Goal: Communication & Community: Answer question/provide support

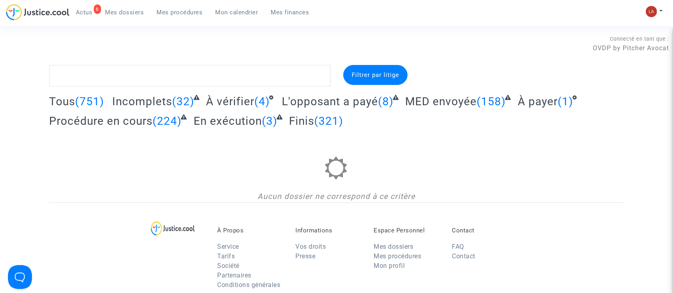
click at [191, 18] on link "Mes procédures" at bounding box center [179, 12] width 59 height 12
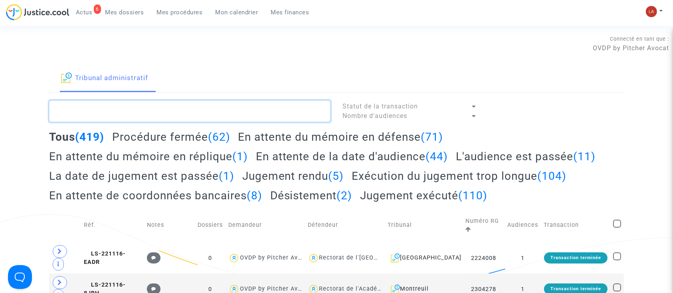
click at [160, 113] on textarea at bounding box center [189, 112] width 281 height 22
paste textarea "2207718"
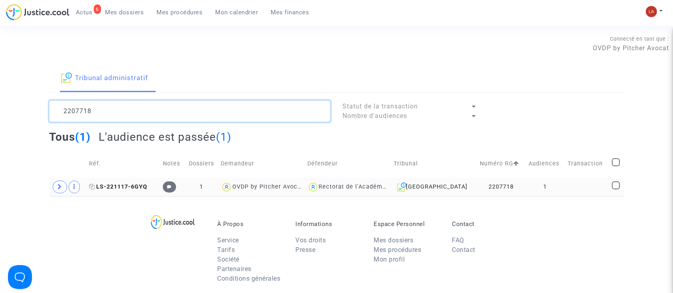
type textarea "2207718"
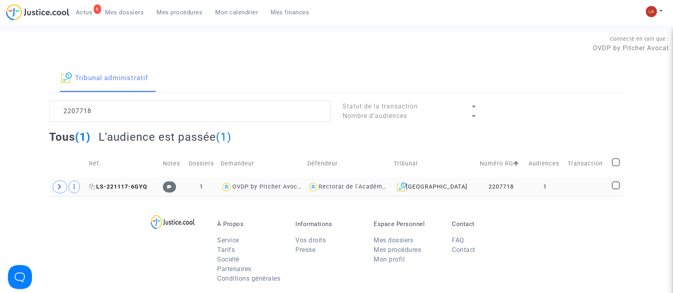
click at [137, 188] on span "LS-221117-6GYQ" at bounding box center [118, 187] width 58 height 7
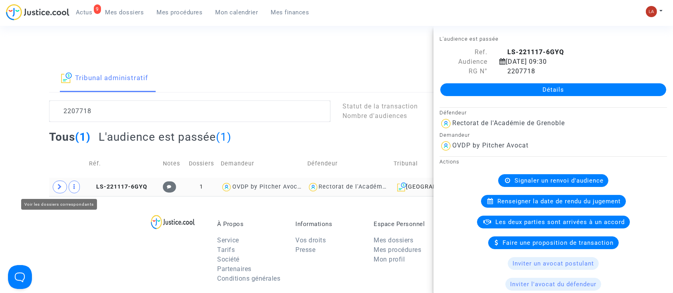
click at [61, 190] on icon at bounding box center [59, 187] width 5 height 6
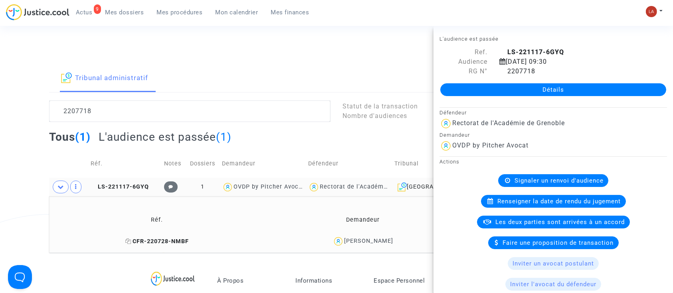
click at [159, 244] on span "CFR-220728-NMBF" at bounding box center [156, 241] width 63 height 7
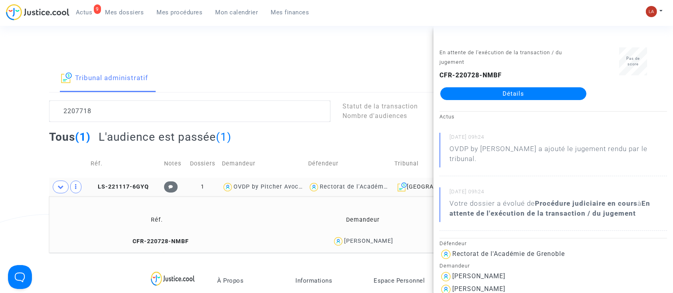
click at [281, 67] on div "Tribunal administratif" at bounding box center [336, 79] width 575 height 28
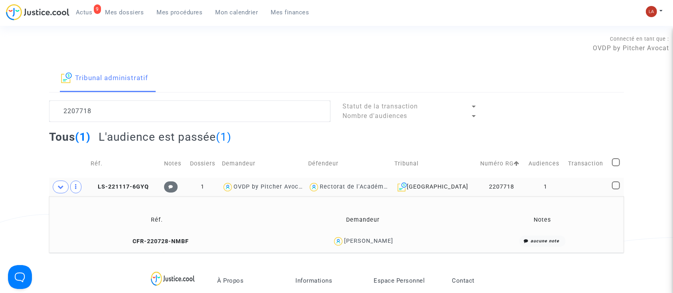
click at [91, 9] on span "Actus" at bounding box center [84, 12] width 17 height 7
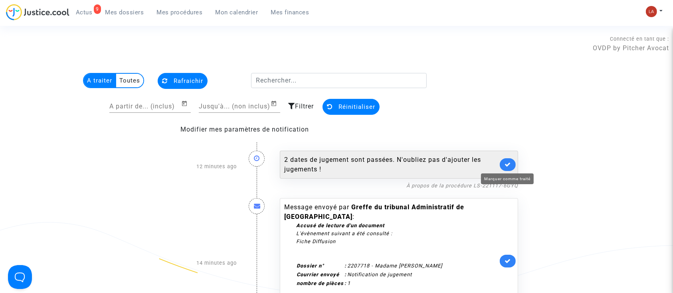
click at [506, 165] on icon at bounding box center [507, 165] width 6 height 6
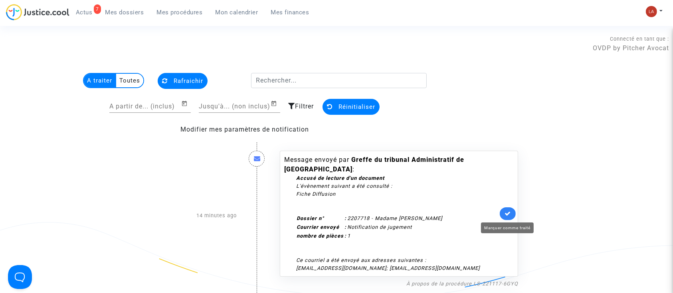
click at [505, 214] on icon at bounding box center [507, 214] width 6 height 6
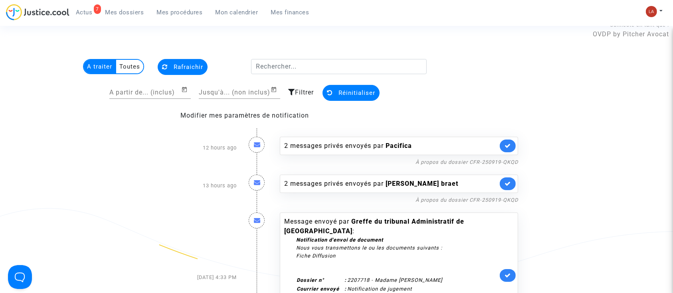
scroll to position [53, 0]
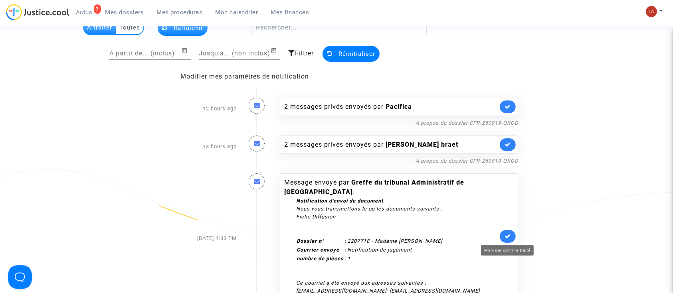
click at [511, 243] on div "Message envoyé par Greffe du tribunal Administratif de Grenoble : Notification …" at bounding box center [399, 237] width 238 height 126
drag, startPoint x: 513, startPoint y: 233, endPoint x: 530, endPoint y: 224, distance: 18.4
click at [513, 232] on link at bounding box center [508, 236] width 16 height 13
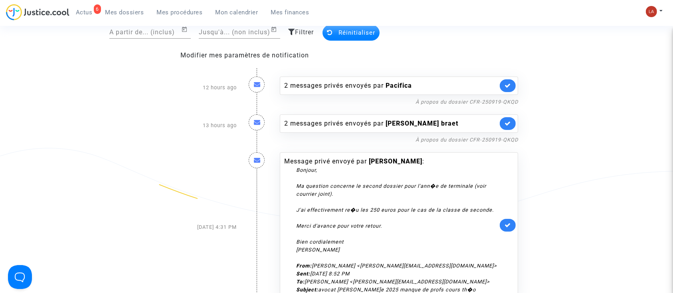
scroll to position [0, 0]
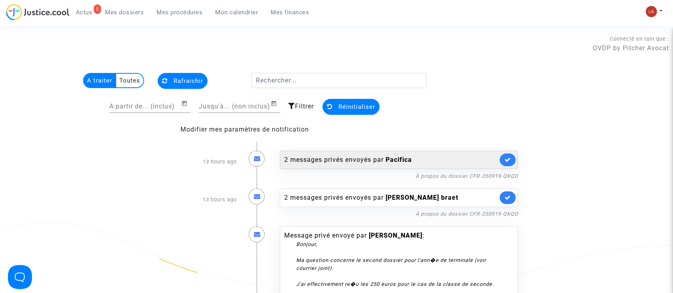
click at [450, 157] on div "2 messages privés envoyés par Pacifica" at bounding box center [391, 160] width 214 height 10
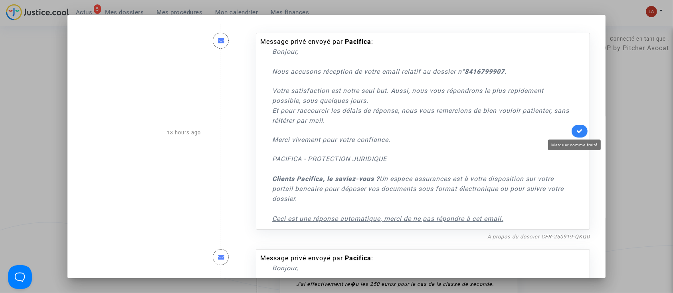
click at [571, 133] on link at bounding box center [579, 131] width 16 height 13
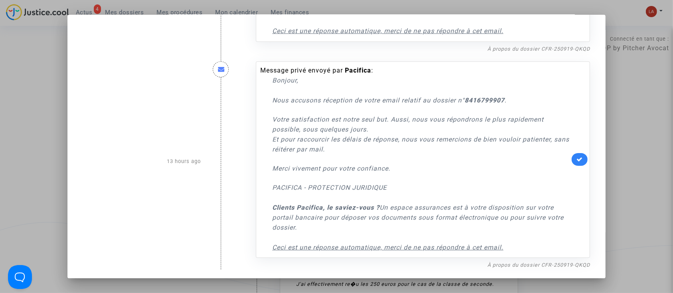
scroll to position [188, 0]
click at [576, 161] on icon at bounding box center [579, 159] width 6 height 6
click at [650, 113] on div at bounding box center [336, 146] width 673 height 293
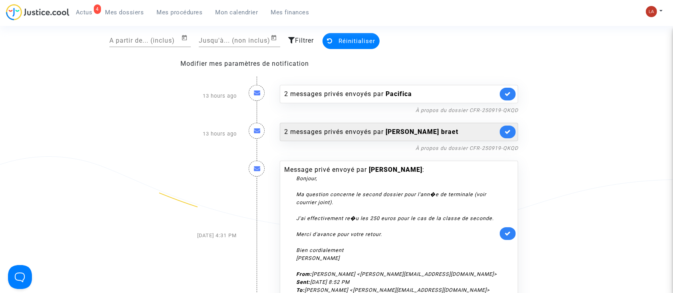
scroll to position [53, 0]
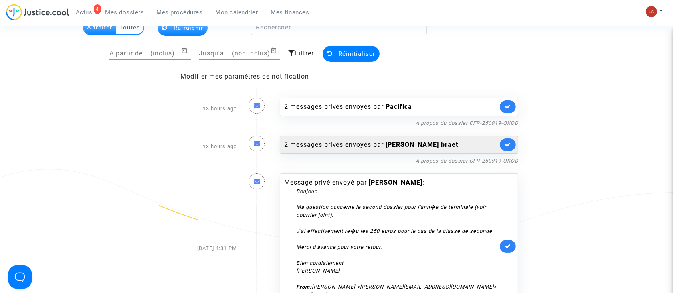
click at [429, 145] on b "laetitia soreau braet" at bounding box center [421, 145] width 73 height 8
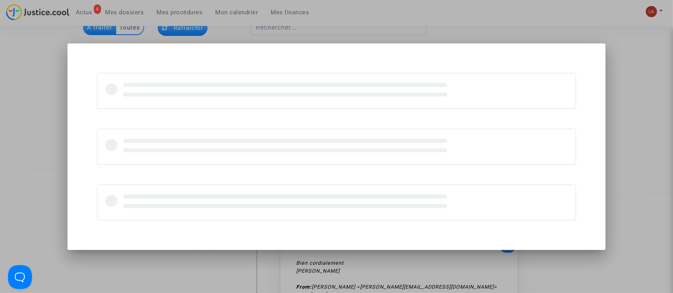
scroll to position [0, 0]
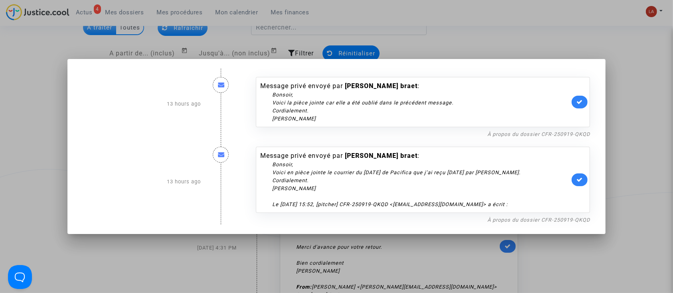
click at [487, 136] on div "À propos du dossier CFR-250919-QKQD" at bounding box center [423, 134] width 334 height 10
click at [558, 132] on link "À propos du dossier CFR-250919-QKQD" at bounding box center [538, 134] width 103 height 6
click at [579, 104] on link at bounding box center [579, 102] width 16 height 13
click at [579, 180] on link at bounding box center [579, 180] width 16 height 13
click at [631, 148] on div at bounding box center [336, 146] width 673 height 293
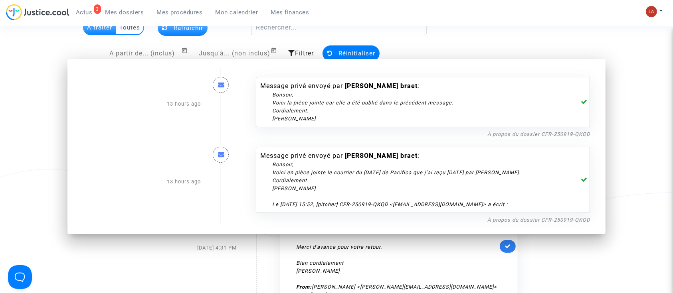
scroll to position [53, 0]
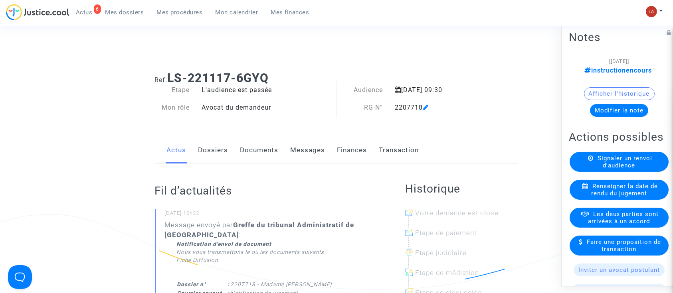
click at [252, 152] on link "Documents" at bounding box center [259, 150] width 38 height 26
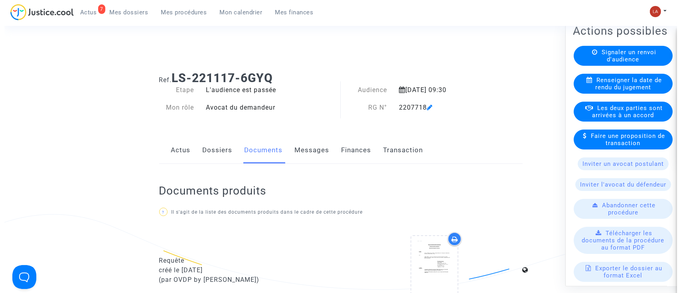
scroll to position [53, 0]
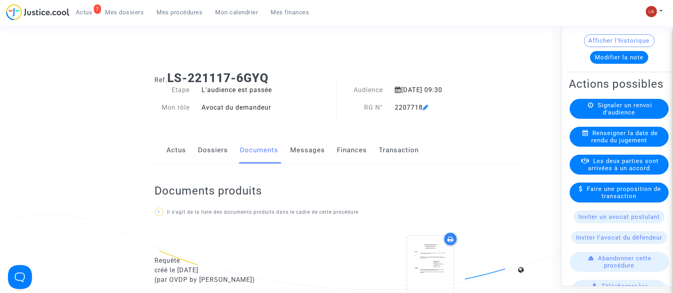
click at [626, 144] on span "Renseigner la date de rendu du jugement" at bounding box center [624, 137] width 67 height 14
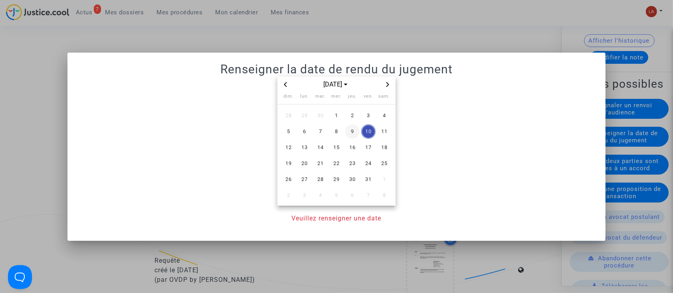
click at [356, 132] on span "9" at bounding box center [352, 132] width 14 height 14
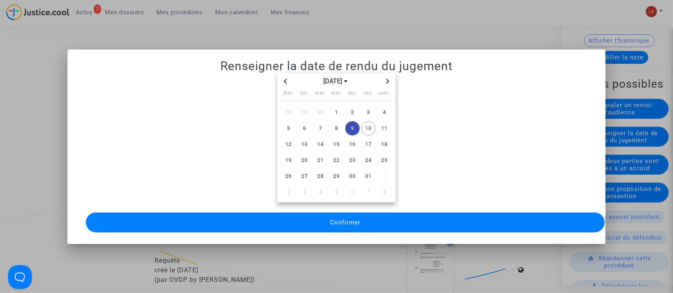
click at [447, 213] on button "Confirmer" at bounding box center [345, 223] width 519 height 20
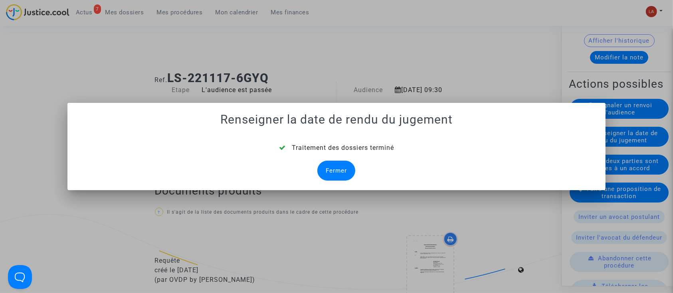
click at [332, 164] on div "Fermer" at bounding box center [336, 171] width 38 height 20
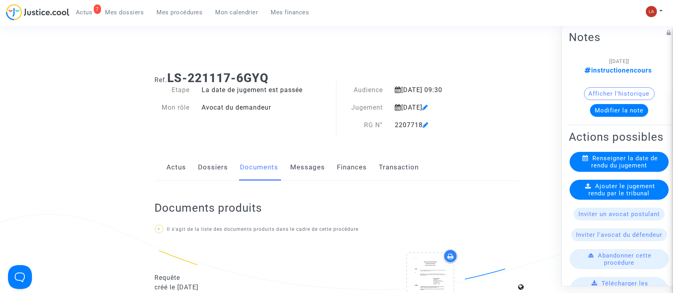
click at [624, 197] on span "Ajouter le jugement rendu par le tribunal" at bounding box center [622, 190] width 67 height 14
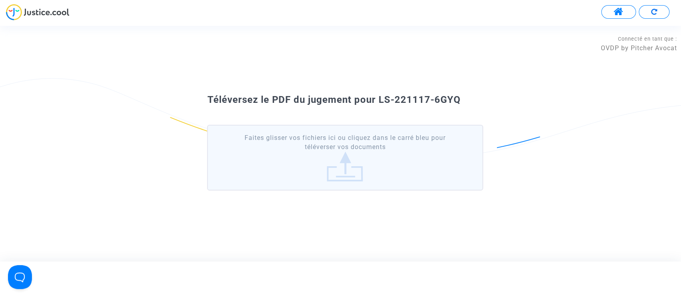
click at [412, 164] on label "Faites glisser vos fichiers ici ou cliquez dans le carré bleu pour téléverser v…" at bounding box center [345, 158] width 276 height 66
click at [0, 0] on input "Faites glisser vos fichiers ici ou cliquez dans le carré bleu pour téléverser v…" at bounding box center [0, 0] width 0 height 0
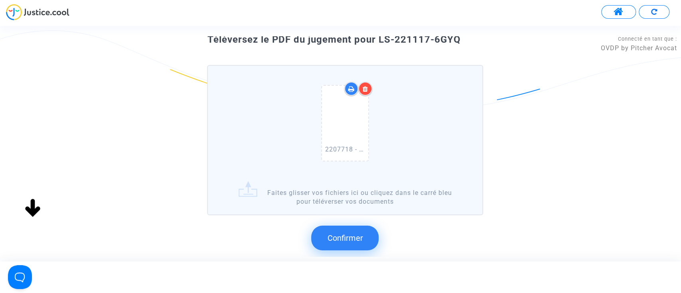
scroll to position [81, 0]
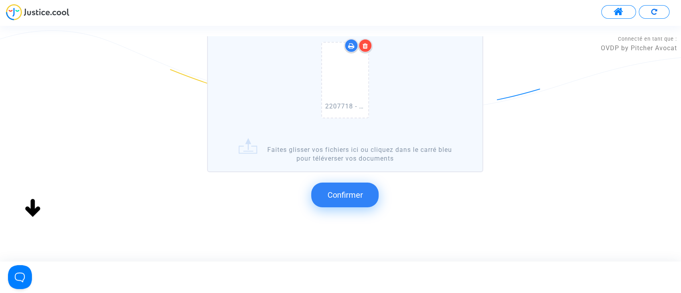
click at [361, 192] on span "Confirmer" at bounding box center [345, 195] width 36 height 10
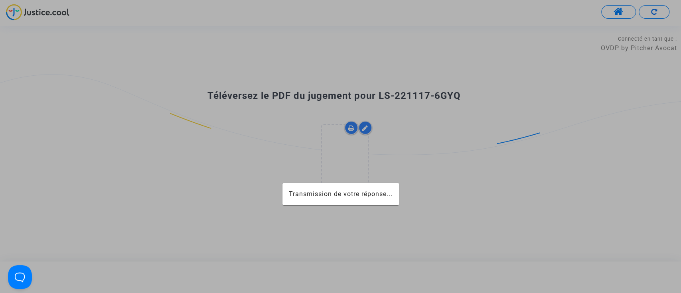
scroll to position [0, 0]
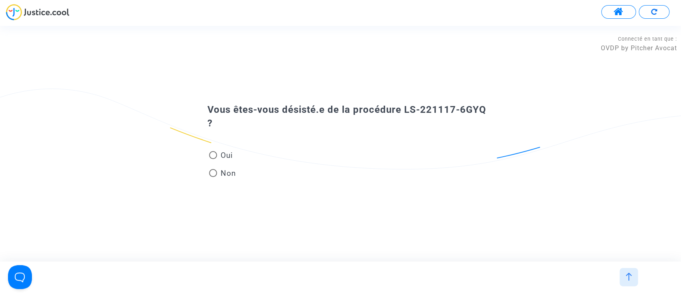
click at [221, 168] on span "Non" at bounding box center [226, 173] width 19 height 11
click at [213, 177] on input "Non" at bounding box center [213, 177] width 0 height 0
radio input "true"
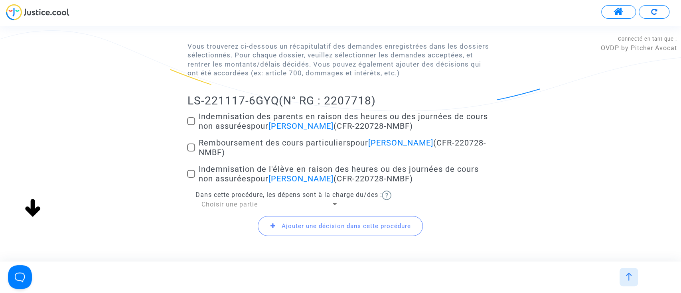
scroll to position [106, 0]
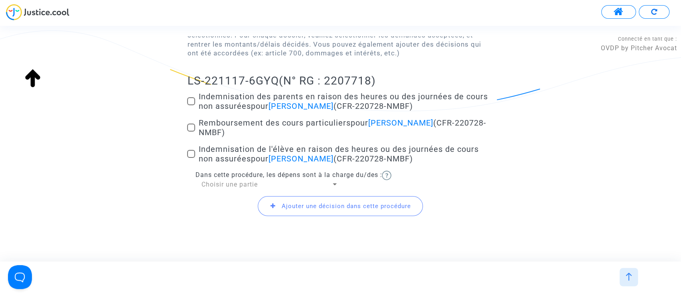
click at [222, 107] on span "Indemnisation des parents en raison des heures ou des journées de cours non ass…" at bounding box center [342, 101] width 289 height 19
click at [191, 106] on input "Indemnisation des parents en raison des heures ou des journées de cours non ass…" at bounding box center [191, 105] width 0 height 0
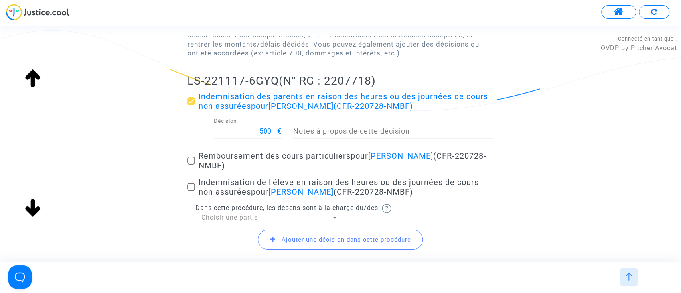
click at [222, 107] on span "Indemnisation des parents en raison des heures ou des journées de cours non ass…" at bounding box center [342, 101] width 289 height 19
click at [191, 106] on input "Indemnisation des parents en raison des heures ou des journées de cours non ass…" at bounding box center [191, 105] width 0 height 0
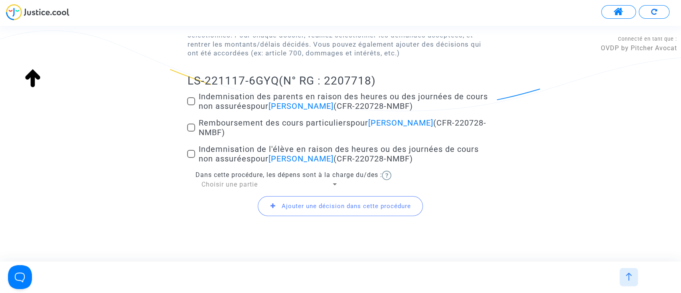
click at [217, 107] on span "Indemnisation des parents en raison des heures ou des journées de cours non ass…" at bounding box center [342, 101] width 289 height 19
click at [191, 106] on input "Indemnisation des parents en raison des heures ou des journées de cours non ass…" at bounding box center [191, 105] width 0 height 0
checkbox input "true"
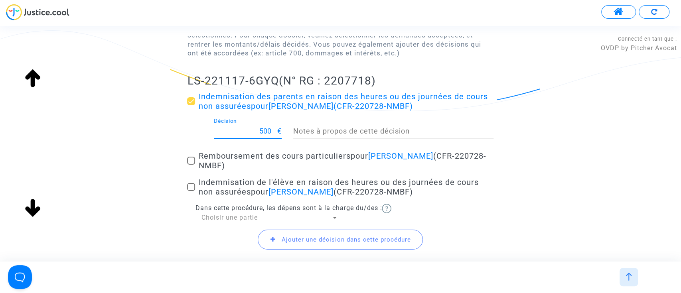
drag, startPoint x: 263, startPoint y: 130, endPoint x: 255, endPoint y: 129, distance: 7.2
click at [255, 129] on input "500" at bounding box center [245, 131] width 63 height 8
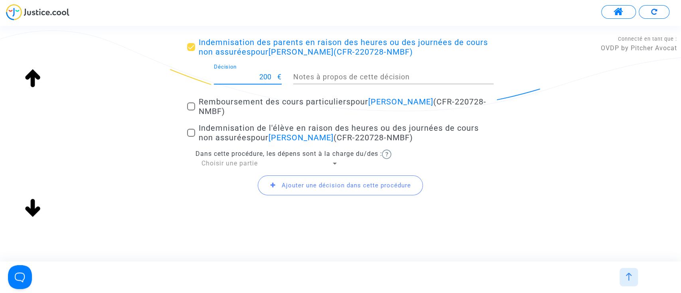
scroll to position [162, 0]
type input "200"
click at [226, 162] on span "Choisir une partie" at bounding box center [229, 162] width 56 height 8
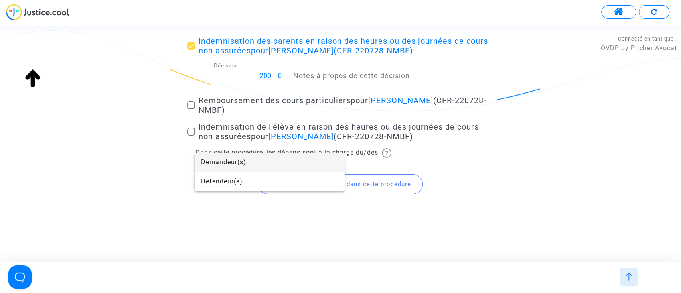
click at [227, 164] on span "Demandeur(s)" at bounding box center [269, 162] width 137 height 19
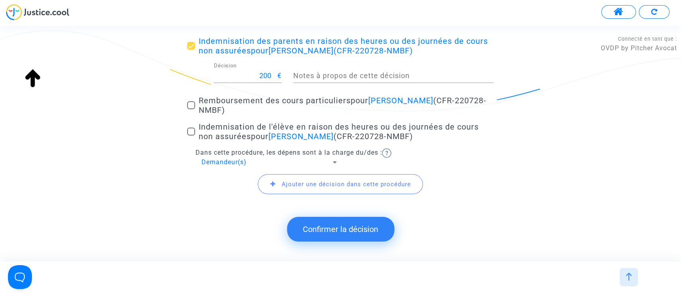
click at [306, 178] on span "Ajouter une décision dans cette procédure" at bounding box center [340, 184] width 165 height 20
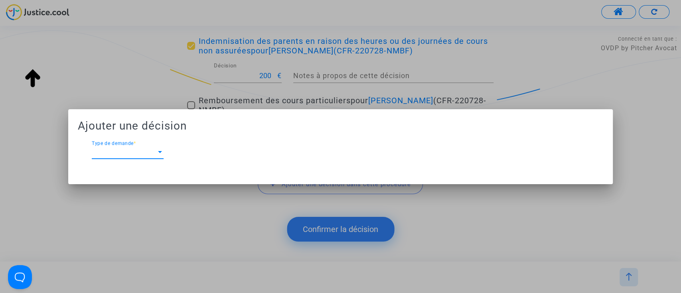
click at [115, 156] on span "Type de demande" at bounding box center [124, 152] width 65 height 7
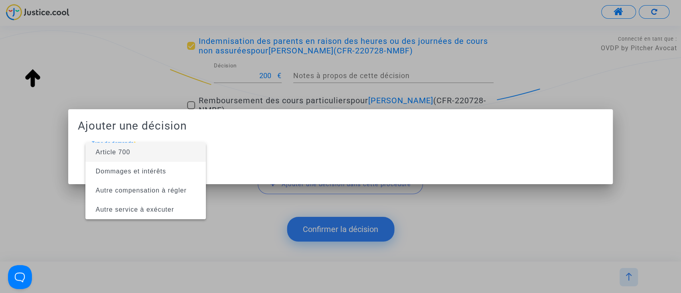
click at [151, 156] on span "Article 700" at bounding box center [146, 152] width 108 height 19
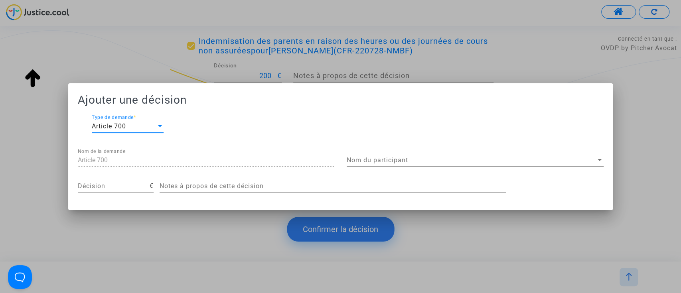
click at [103, 184] on input "Décision" at bounding box center [114, 186] width 72 height 7
type input "400"
click at [356, 164] on div "Nom du participant Nom du participant" at bounding box center [475, 158] width 257 height 18
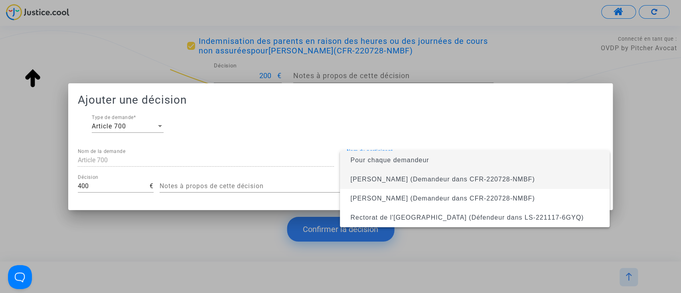
click at [376, 182] on span "Florence Gaudin (Demandeur dans CFR-220728-NMBF)" at bounding box center [442, 179] width 184 height 7
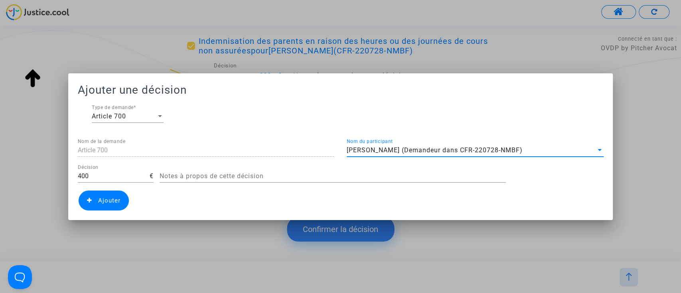
click at [99, 200] on span "Ajouter" at bounding box center [109, 200] width 22 height 7
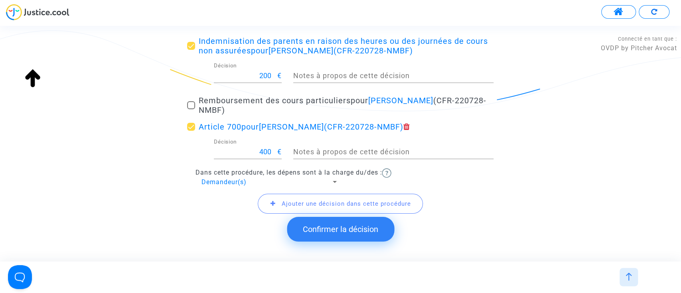
click at [357, 229] on button "Confirmer la décision" at bounding box center [340, 229] width 107 height 25
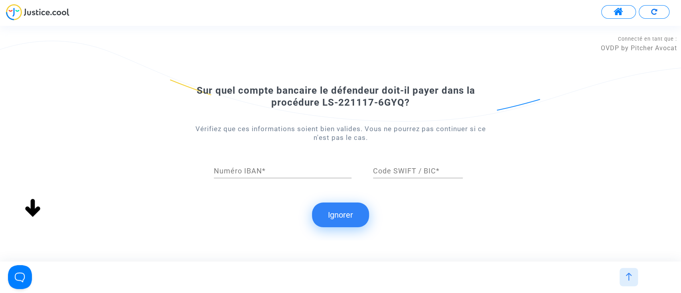
click at [333, 215] on button "Ignorer" at bounding box center [340, 215] width 57 height 25
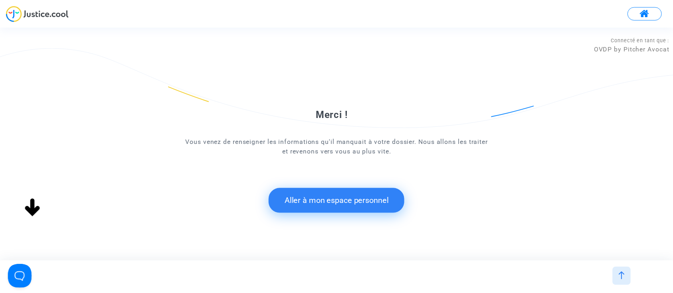
scroll to position [0, 0]
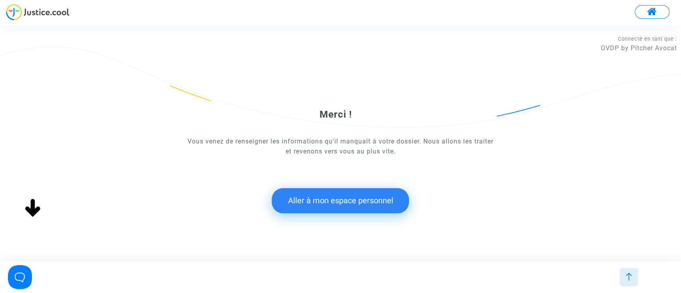
click at [360, 205] on button "Aller à mon espace personnel" at bounding box center [340, 200] width 137 height 25
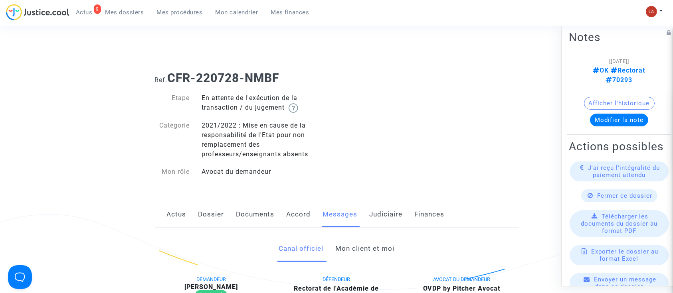
click at [366, 243] on link "Mon client et moi" at bounding box center [364, 249] width 59 height 26
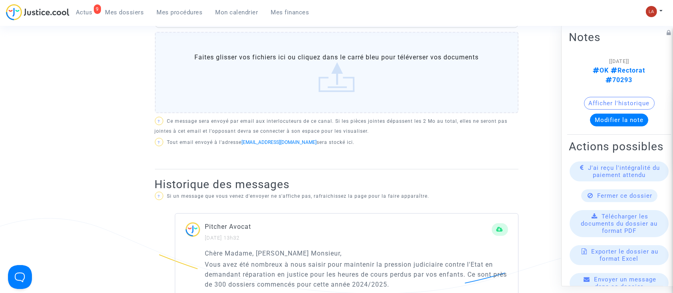
scroll to position [319, 0]
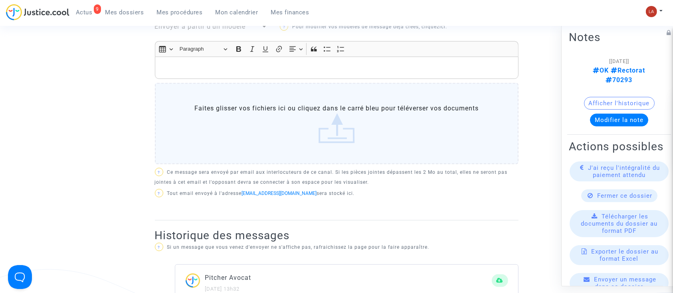
click at [376, 69] on p "Rich Text Editor, main" at bounding box center [336, 68] width 355 height 10
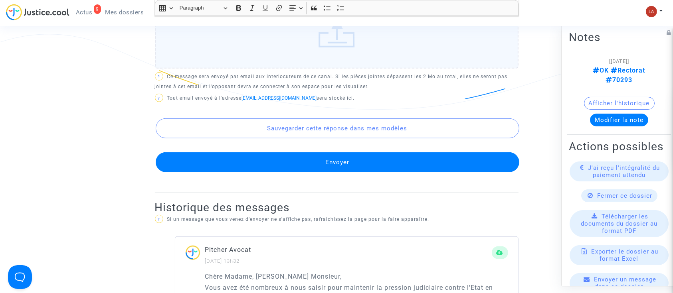
scroll to position [479, 0]
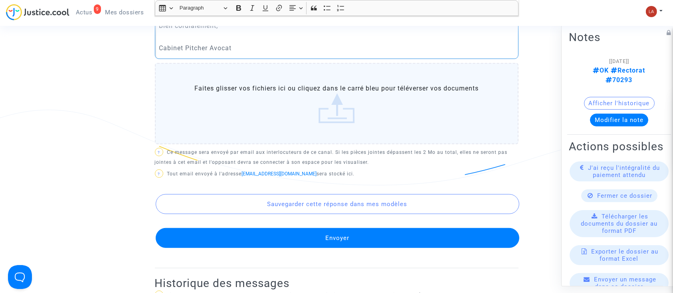
click at [408, 113] on label "Faites glisser vos fichiers ici ou cliquez dans le carré bleu pour téléverser v…" at bounding box center [337, 103] width 364 height 81
click at [0, 0] on input "Faites glisser vos fichiers ici ou cliquez dans le carré bleu pour téléverser v…" at bounding box center [0, 0] width 0 height 0
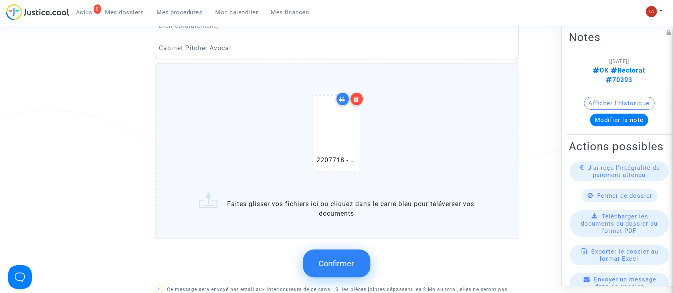
drag, startPoint x: 354, startPoint y: 274, endPoint x: 361, endPoint y: 273, distance: 6.4
click at [354, 273] on button "Confirmer" at bounding box center [336, 264] width 67 height 28
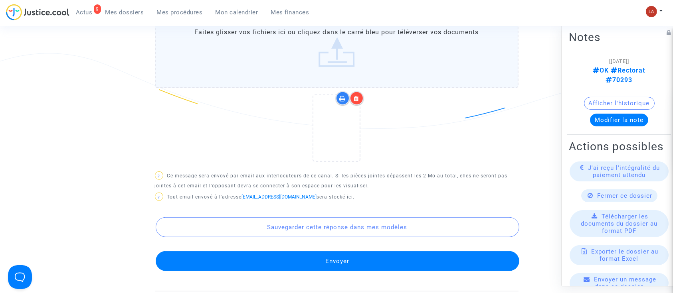
scroll to position [639, 0]
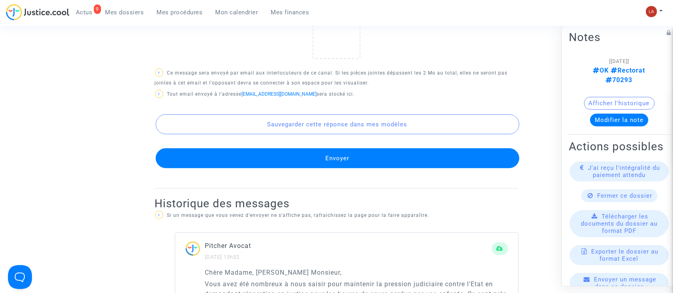
click at [372, 156] on button "Envoyer" at bounding box center [338, 158] width 364 height 20
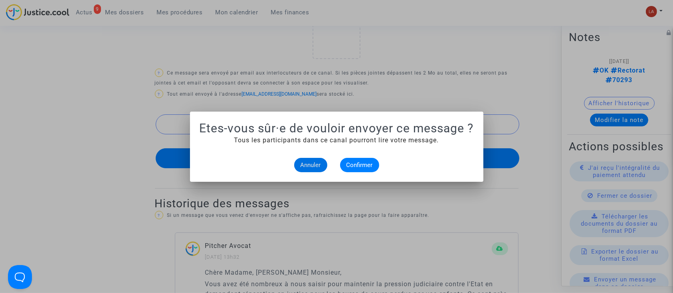
click at [343, 155] on alert-dialogs "Etes-vous sûr·e de vouloir envoyer ce message ? Tous les participants dans ce c…" at bounding box center [337, 146] width 274 height 51
click at [353, 162] on span "Confirmer" at bounding box center [359, 165] width 26 height 7
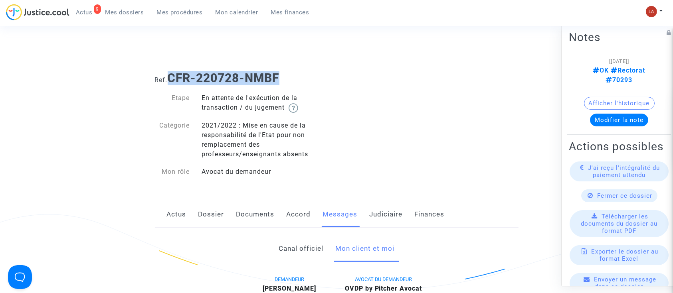
drag, startPoint x: 230, startPoint y: 78, endPoint x: 170, endPoint y: 77, distance: 60.7
click at [170, 77] on h1 "Ref. CFR-220728-NMBF" at bounding box center [337, 78] width 364 height 14
copy b "CFR-220728-NMBF"
click at [395, 213] on link "Judiciaire" at bounding box center [386, 215] width 33 height 26
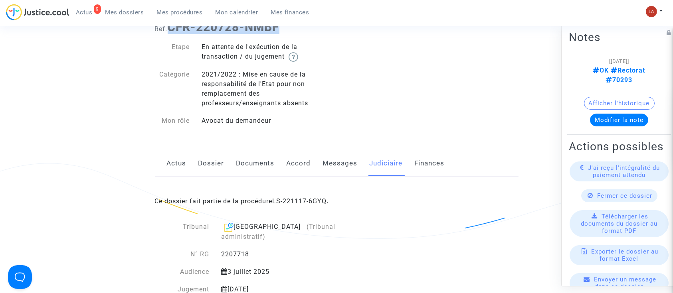
scroll to position [106, 0]
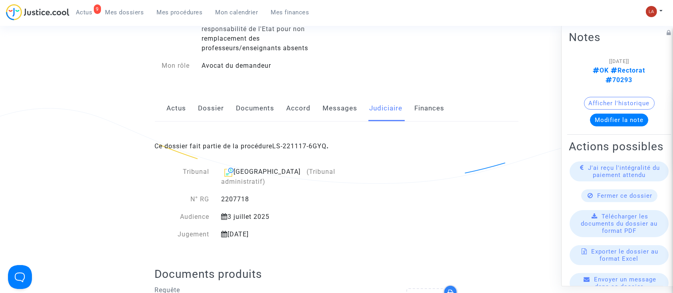
click at [234, 195] on div "2207718" at bounding box center [296, 200] width 162 height 10
copy div "2207718"
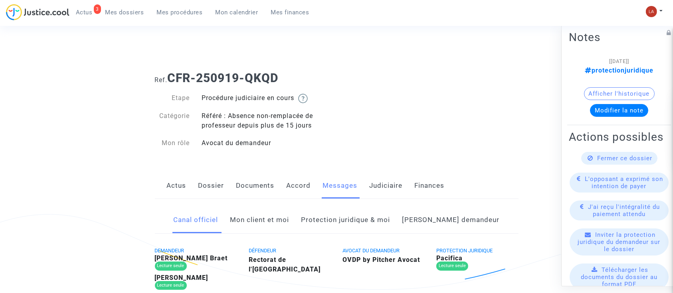
click at [395, 186] on link "Judiciaire" at bounding box center [386, 186] width 33 height 26
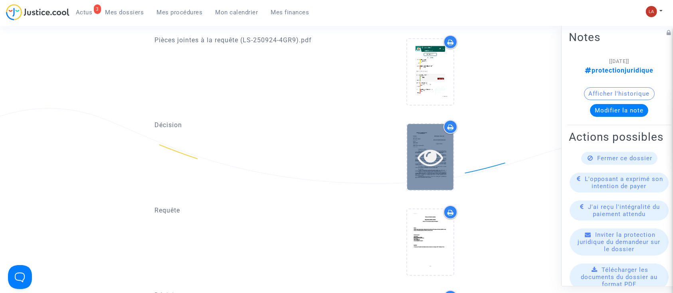
scroll to position [479, 0]
click at [427, 167] on div at bounding box center [430, 159] width 46 height 66
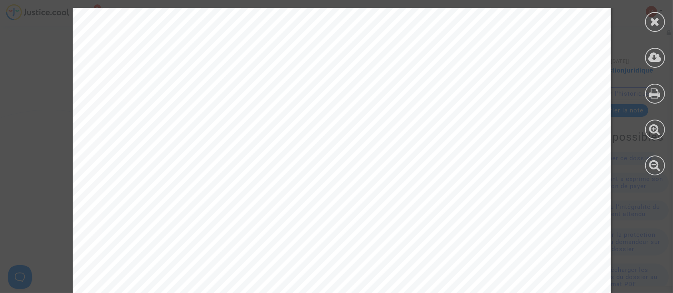
scroll to position [1859, 0]
click at [650, 20] on icon at bounding box center [655, 22] width 10 height 12
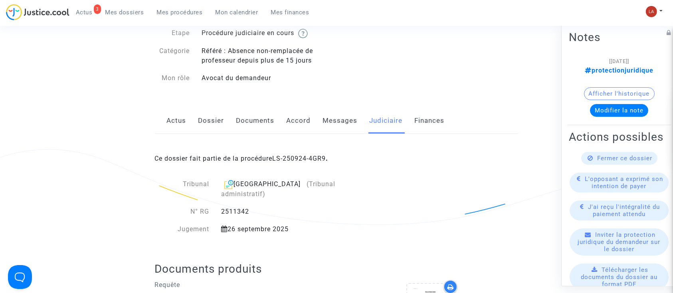
scroll to position [0, 0]
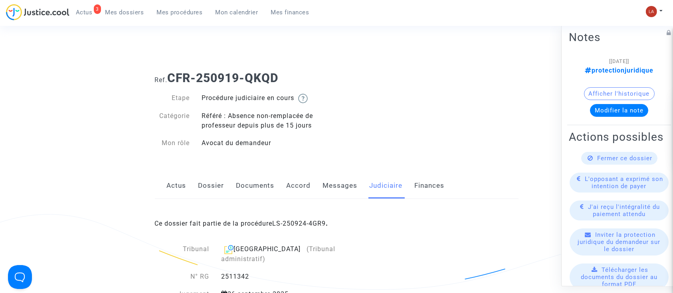
click at [338, 178] on link "Messages" at bounding box center [340, 186] width 35 height 26
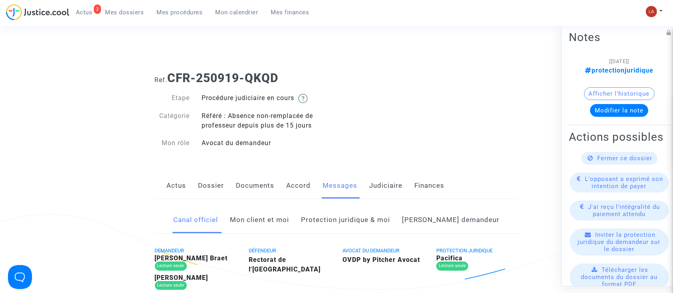
scroll to position [160, 0]
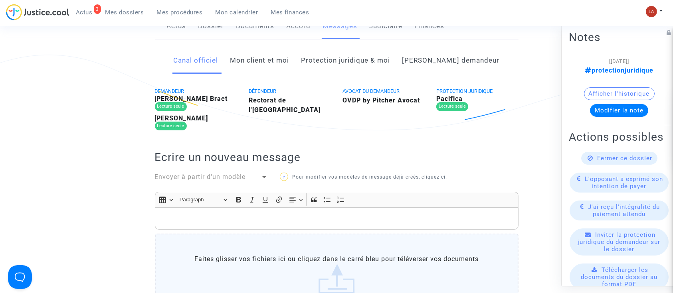
click at [289, 56] on link "Mon client et moi" at bounding box center [259, 60] width 59 height 26
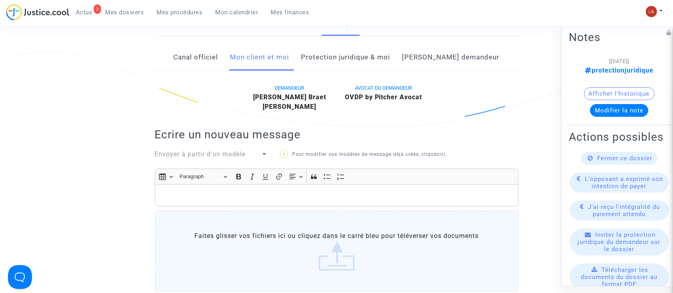
scroll to position [106, 0]
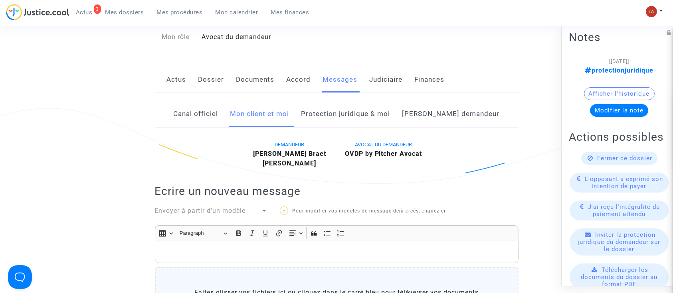
click at [353, 114] on link "Protection juridique & moi" at bounding box center [345, 114] width 89 height 26
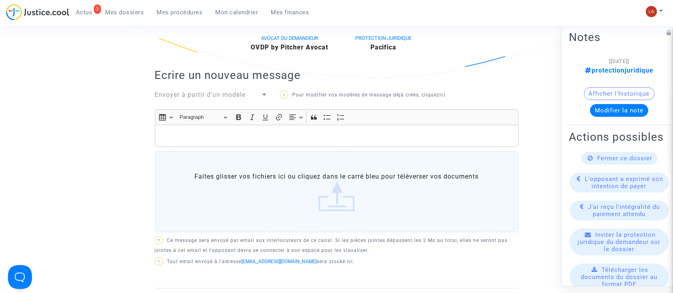
scroll to position [53, 0]
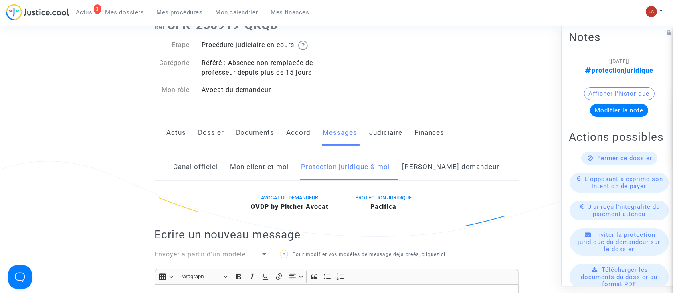
click at [417, 156] on div "Canal officiel Mon client et moi Protection juridique & moi Côté demandeur" at bounding box center [337, 167] width 364 height 27
click at [431, 157] on link "Côté demandeur" at bounding box center [450, 167] width 97 height 26
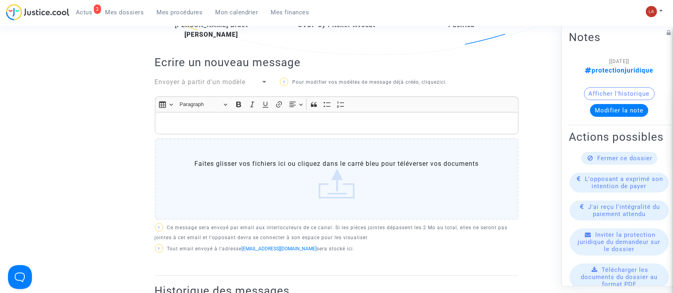
scroll to position [53, 0]
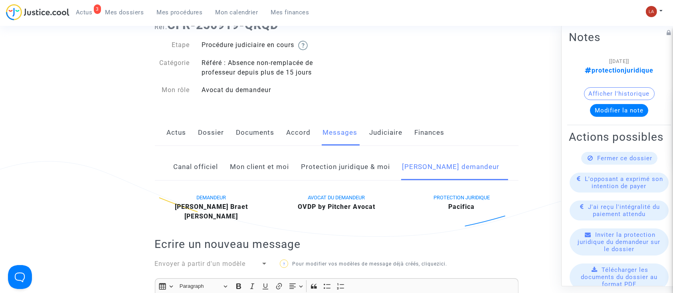
click at [279, 173] on link "Mon client et moi" at bounding box center [259, 167] width 59 height 26
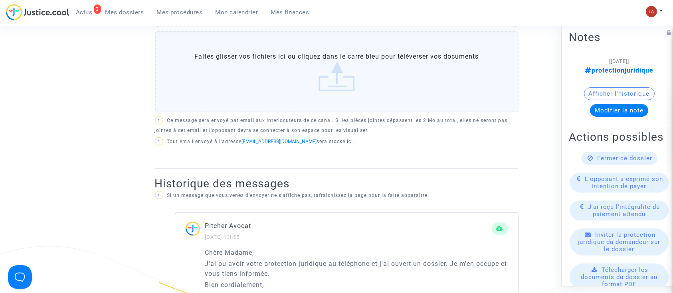
scroll to position [160, 0]
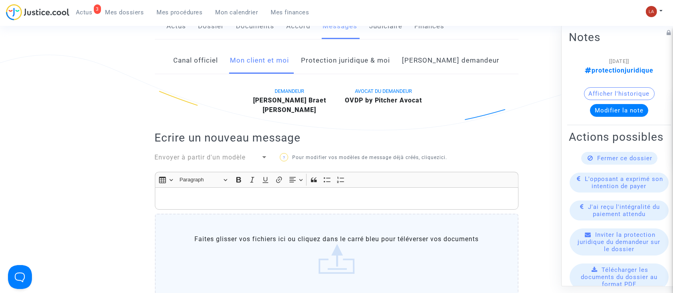
click at [378, 64] on link "Protection juridique & moi" at bounding box center [345, 60] width 89 height 26
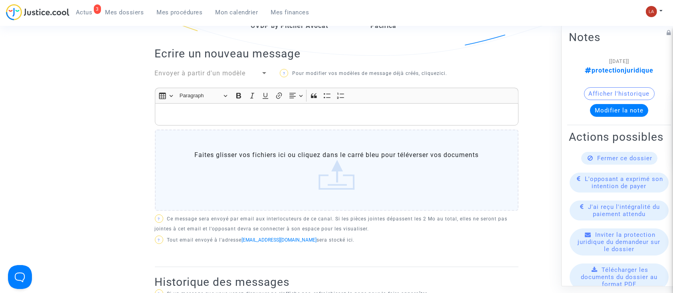
scroll to position [106, 0]
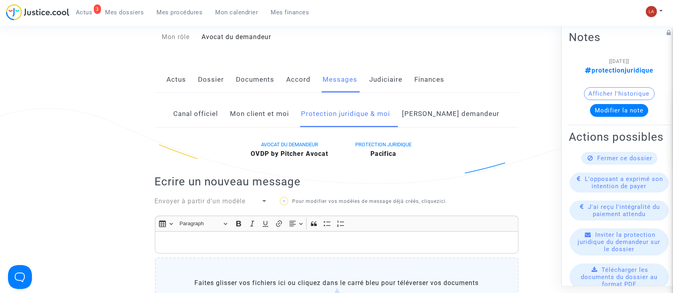
click at [453, 113] on link "Côté demandeur" at bounding box center [450, 114] width 97 height 26
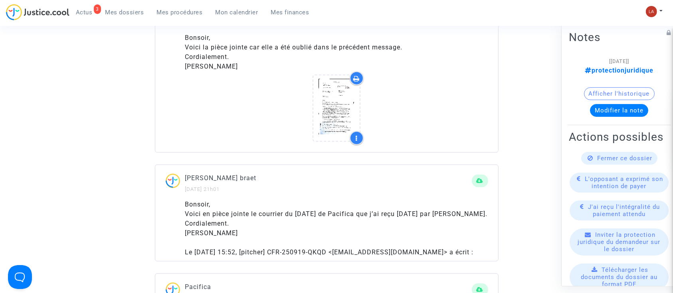
scroll to position [958, 0]
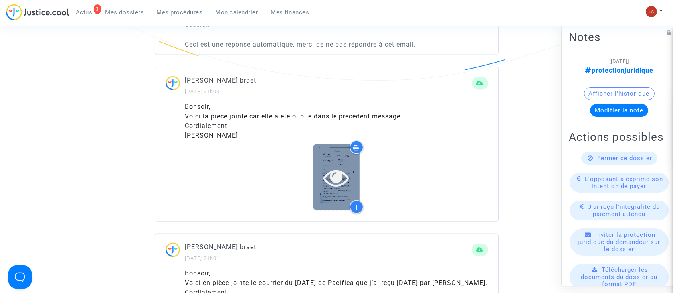
click at [345, 165] on icon at bounding box center [337, 178] width 26 height 26
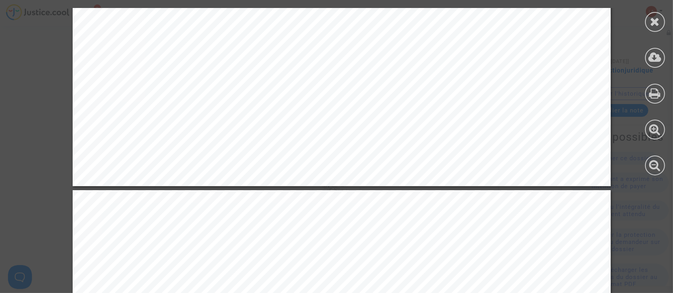
scroll to position [615, 0]
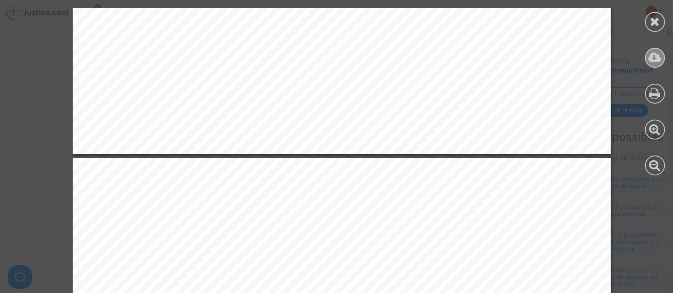
click at [656, 61] on icon at bounding box center [654, 57] width 13 height 12
click at [663, 15] on div at bounding box center [655, 92] width 36 height 184
click at [659, 18] on icon at bounding box center [655, 22] width 10 height 12
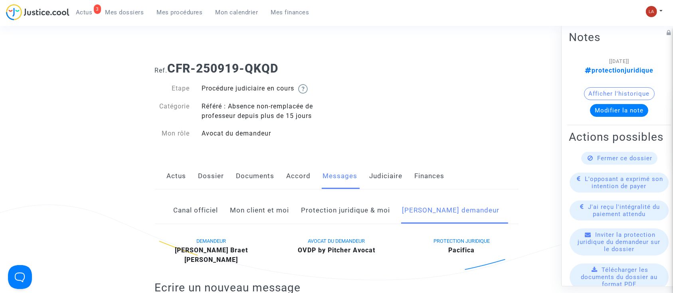
scroll to position [0, 0]
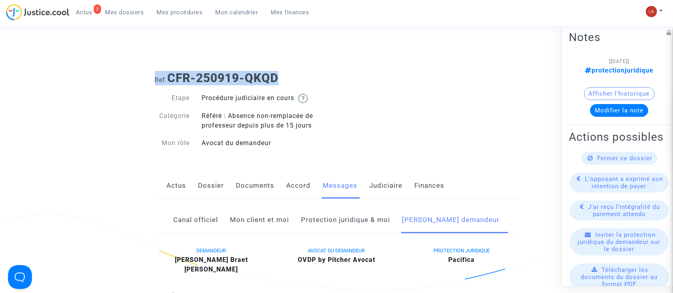
click at [285, 73] on h1 "Ref. CFR-250919-QKQD" at bounding box center [337, 78] width 364 height 14
drag, startPoint x: 171, startPoint y: 78, endPoint x: 312, endPoint y: 77, distance: 140.9
click at [312, 77] on h1 "Ref. CFR-250919-QKQD" at bounding box center [337, 78] width 364 height 14
copy b "CFR-250919-QKQD"
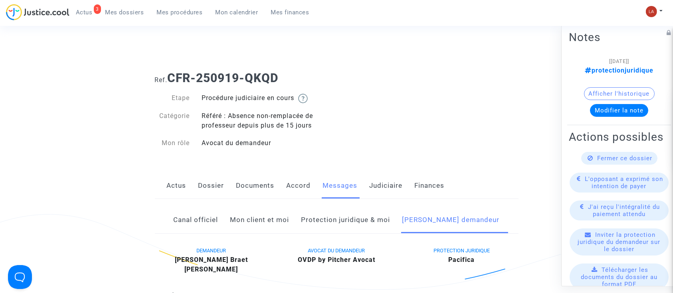
click at [233, 261] on b "[PERSON_NAME] Braet" at bounding box center [211, 260] width 73 height 8
copy b "Braet"
click at [219, 262] on b "[PERSON_NAME] Braet" at bounding box center [211, 260] width 73 height 8
click at [219, 261] on b "[PERSON_NAME] Braet" at bounding box center [211, 260] width 73 height 8
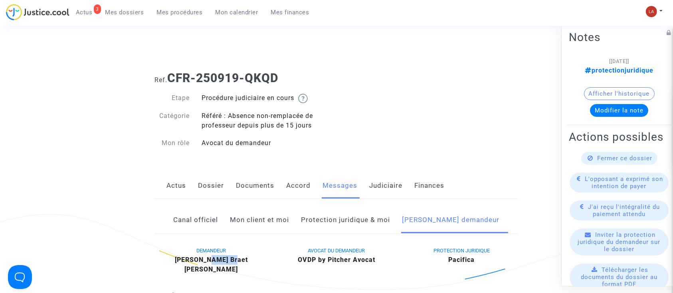
copy b "Soreau"
drag, startPoint x: 268, startPoint y: 77, endPoint x: 253, endPoint y: 75, distance: 14.9
click at [253, 76] on h1 "Ref. CFR-250919-QKQD" at bounding box center [337, 78] width 364 height 14
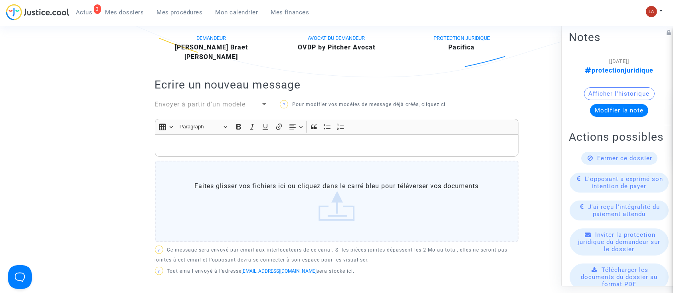
click at [336, 154] on div "Rich Text Editor, main" at bounding box center [337, 145] width 364 height 22
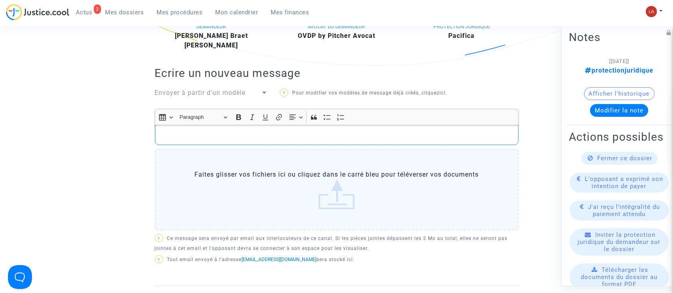
scroll to position [160, 0]
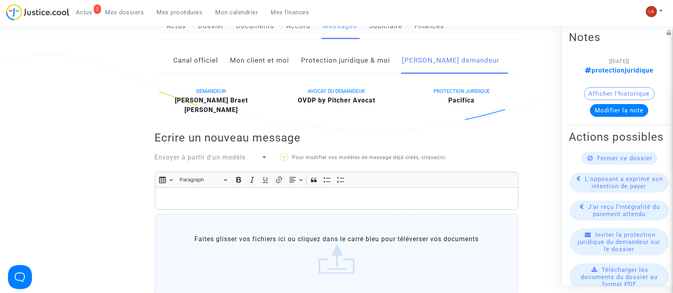
click at [277, 66] on link "Mon client et moi" at bounding box center [259, 60] width 59 height 26
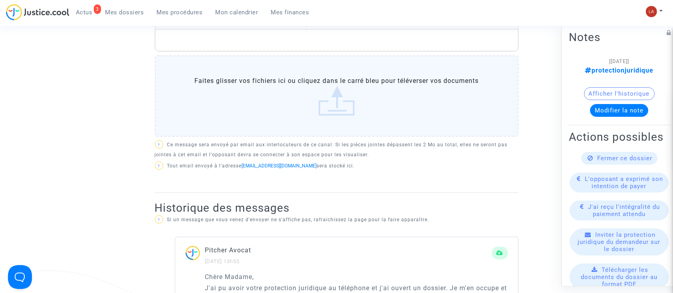
scroll to position [266, 0]
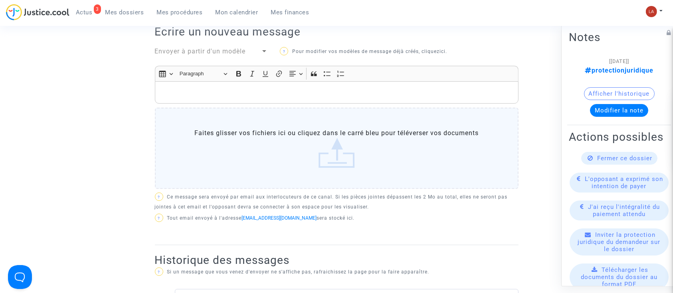
click at [304, 101] on div "Rich Text Editor, main" at bounding box center [337, 92] width 364 height 22
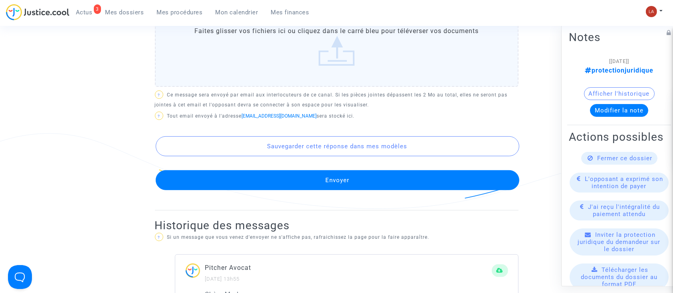
scroll to position [479, 0]
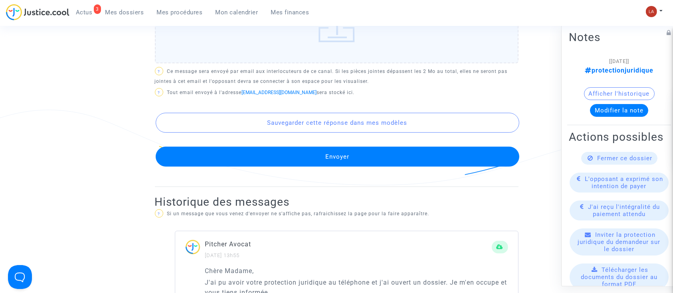
click at [405, 151] on button "Envoyer" at bounding box center [338, 157] width 364 height 20
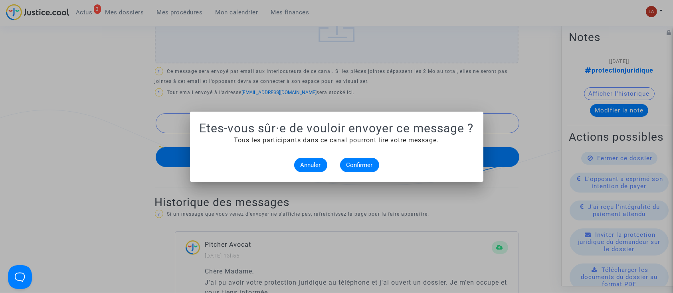
scroll to position [0, 0]
click at [354, 163] on span "Confirmer" at bounding box center [359, 165] width 26 height 7
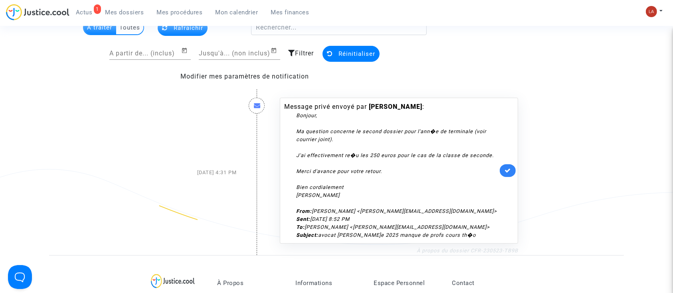
click at [467, 248] on link "À propos du dossier CFR-230523-TB9B" at bounding box center [467, 251] width 101 height 6
click at [507, 172] on icon at bounding box center [507, 171] width 6 height 6
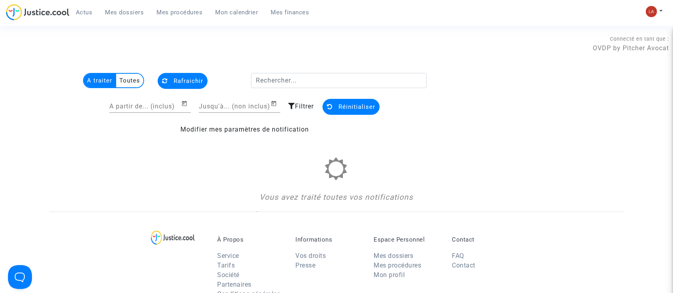
click at [148, 16] on link "Mes dossiers" at bounding box center [124, 12] width 51 height 12
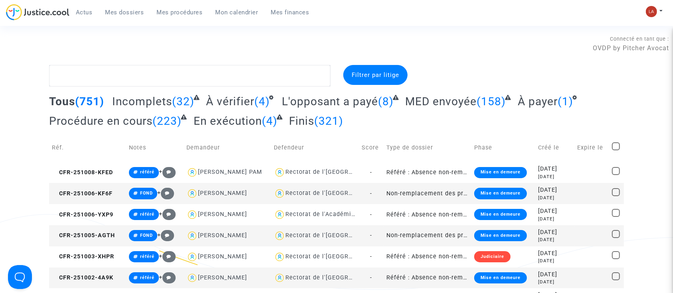
click at [230, 102] on span "À vérifier" at bounding box center [230, 101] width 48 height 13
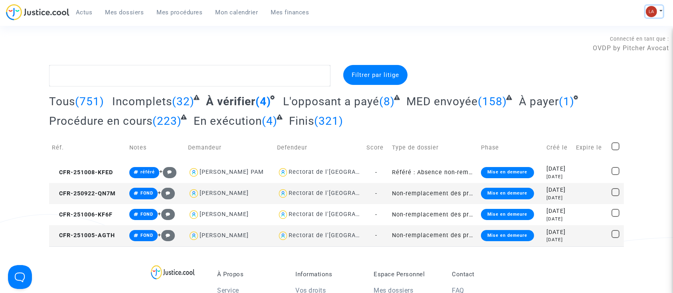
click at [646, 11] on img at bounding box center [651, 11] width 11 height 11
click at [634, 40] on link "Changer de compte" at bounding box center [622, 41] width 81 height 13
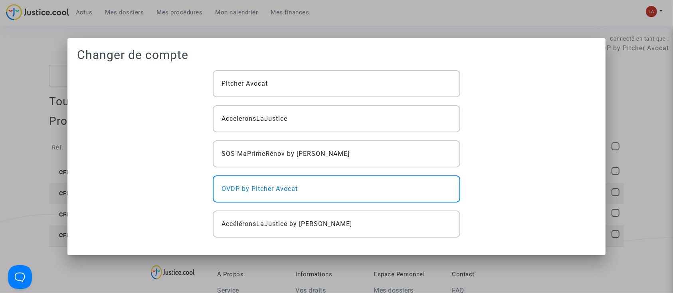
click at [346, 12] on div at bounding box center [336, 146] width 673 height 293
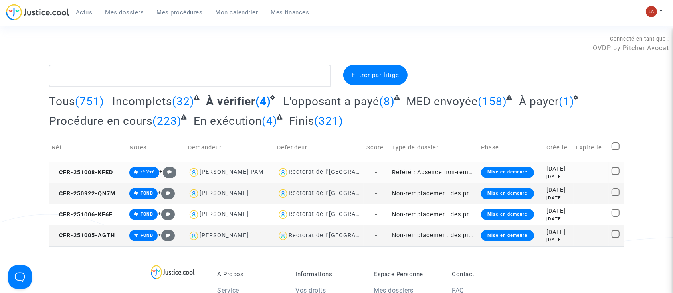
click at [100, 162] on td "CFR-251008-KFED" at bounding box center [87, 172] width 77 height 21
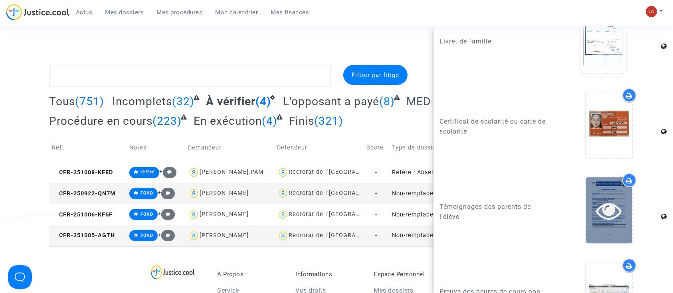
scroll to position [1224, 0]
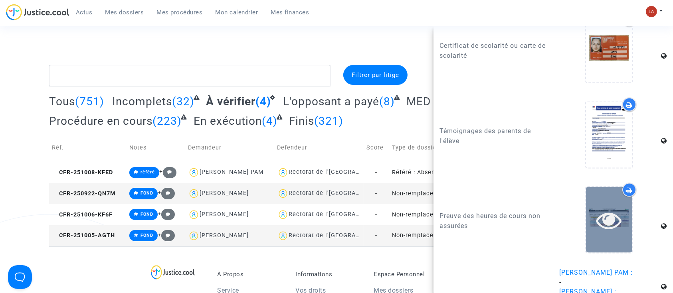
click at [603, 242] on div at bounding box center [609, 220] width 46 height 66
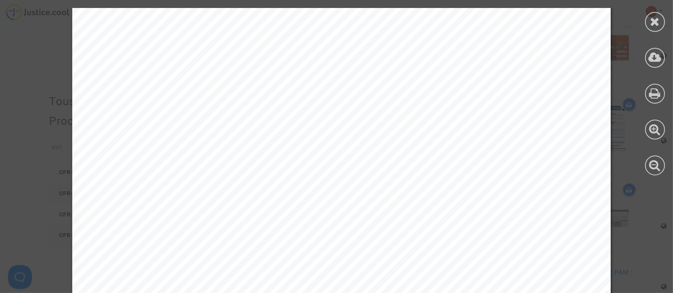
scroll to position [213, 0]
click at [661, 23] on div at bounding box center [655, 22] width 20 height 20
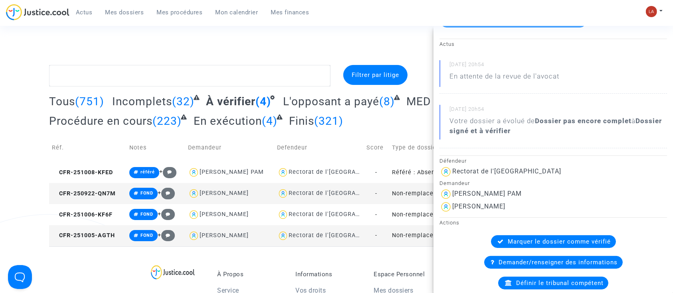
scroll to position [43, 0]
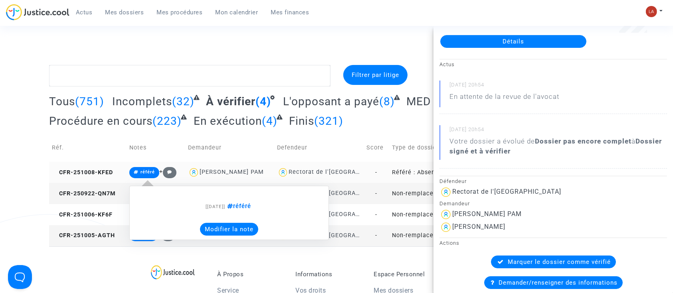
click at [217, 229] on button "Modifier la note" at bounding box center [229, 229] width 58 height 13
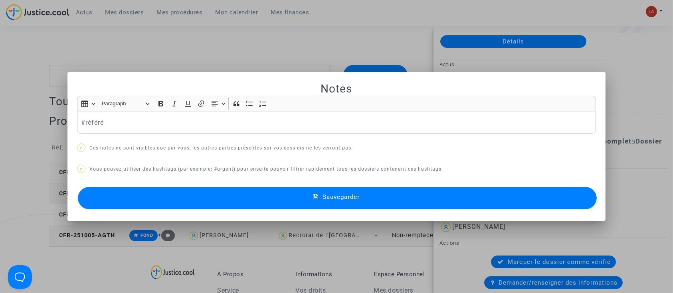
click at [77, 120] on div "#référé" at bounding box center [336, 123] width 519 height 22
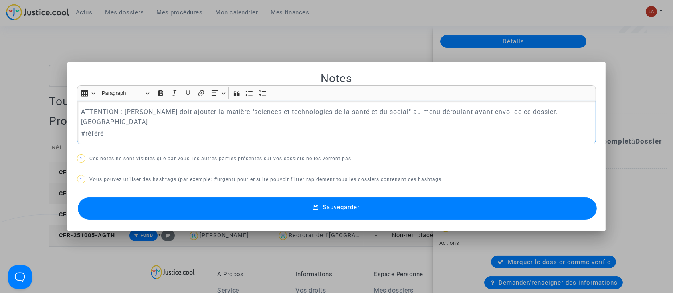
click at [178, 203] on button "Sauvegarder" at bounding box center [337, 209] width 519 height 22
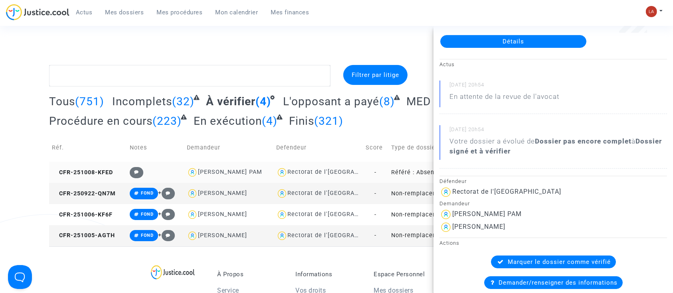
drag, startPoint x: 111, startPoint y: 58, endPoint x: 111, endPoint y: 62, distance: 4.4
click at [111, 58] on div "Connecté en tant que : OVDP by Pitcher Avocat" at bounding box center [334, 55] width 669 height 19
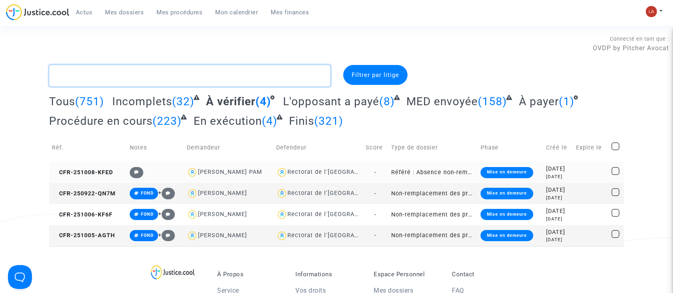
click at [107, 70] on textarea at bounding box center [189, 76] width 281 height 22
paste textarea "PFGF"
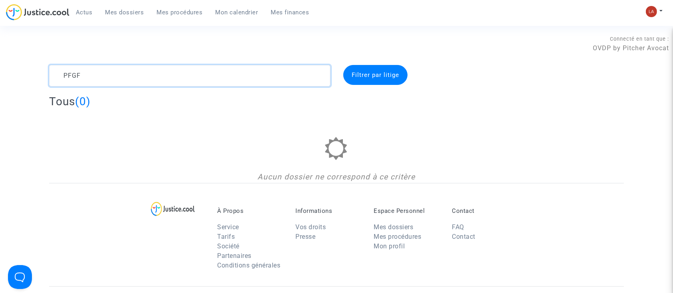
type textarea "PFGF"
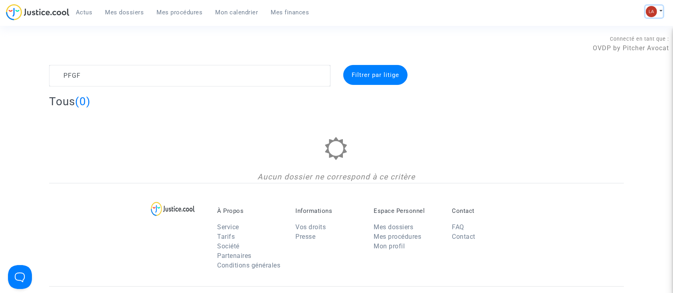
click at [648, 8] on img at bounding box center [651, 11] width 11 height 11
click at [619, 39] on link "Changer de compte" at bounding box center [622, 41] width 81 height 13
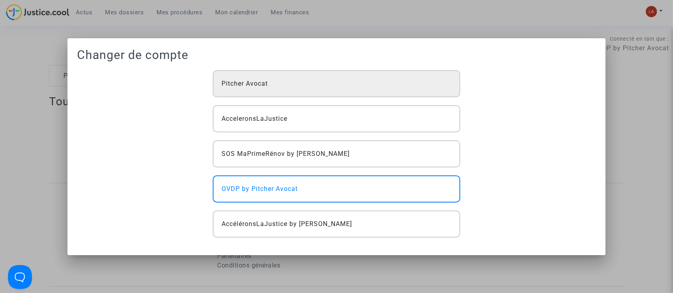
click at [251, 87] on span "Pitcher Avocat" at bounding box center [244, 84] width 46 height 10
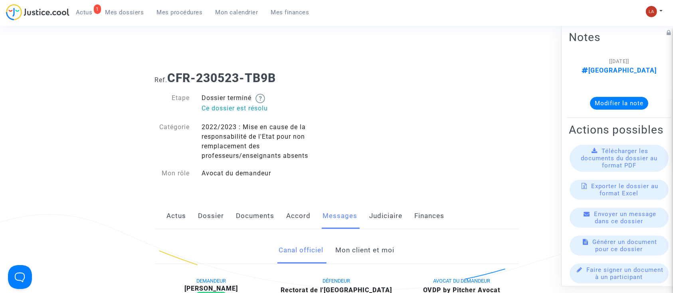
click at [377, 248] on link "Mon client et moi" at bounding box center [364, 250] width 59 height 26
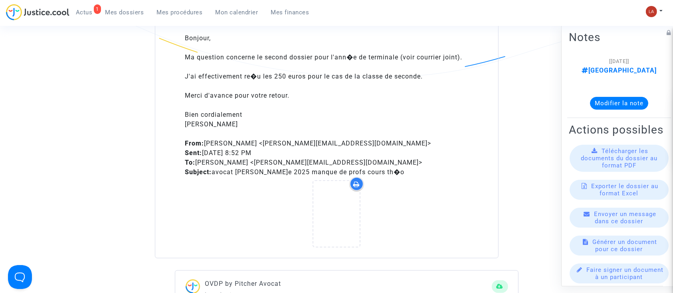
scroll to position [585, 0]
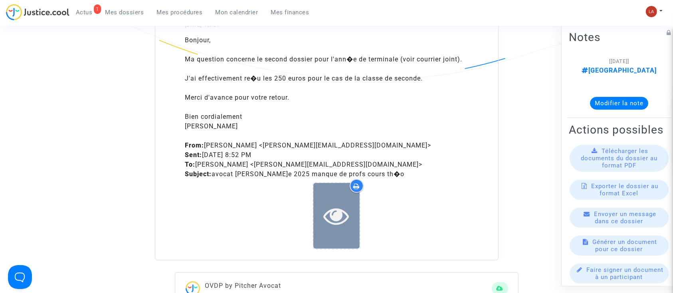
click at [354, 230] on div at bounding box center [336, 216] width 46 height 66
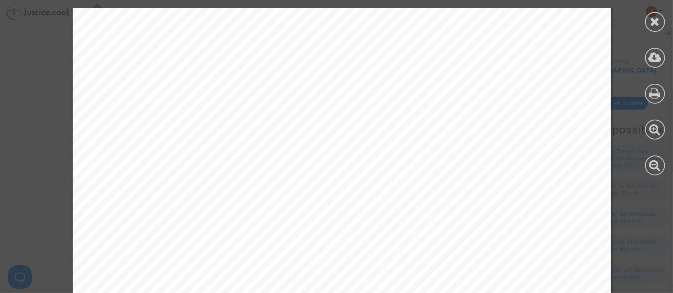
scroll to position [488, 0]
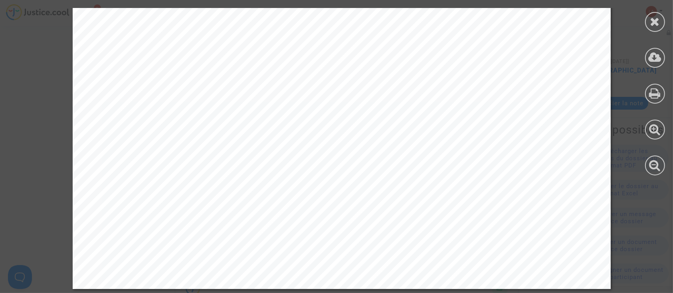
click at [664, 11] on div at bounding box center [655, 92] width 36 height 184
click at [654, 24] on icon at bounding box center [655, 22] width 10 height 12
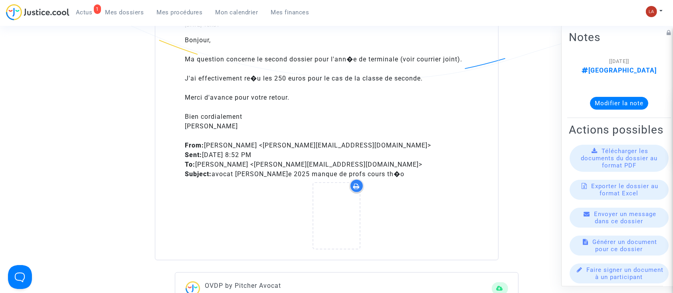
scroll to position [213, 0]
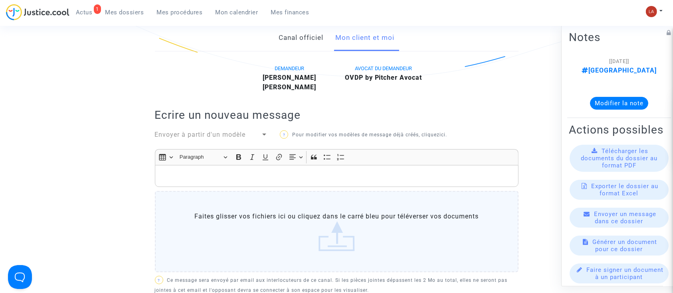
click at [239, 177] on p "Rich Text Editor, main" at bounding box center [336, 176] width 355 height 10
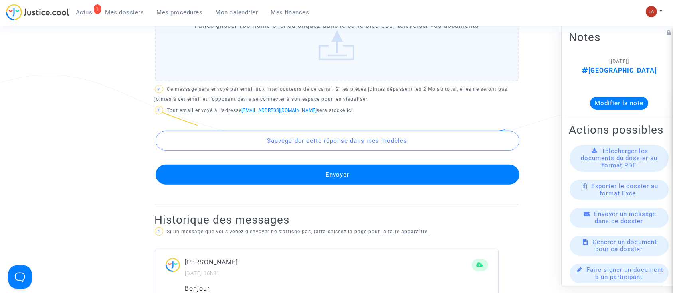
scroll to position [591, 0]
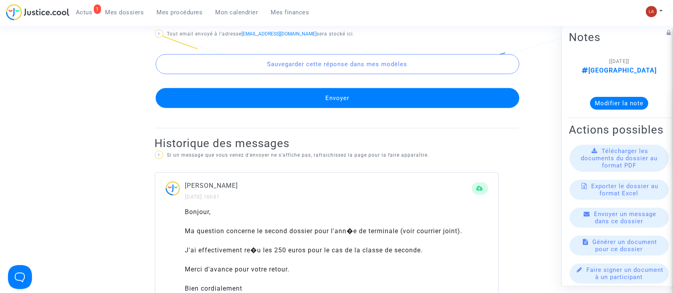
click at [310, 97] on button "Envoyer" at bounding box center [338, 98] width 364 height 20
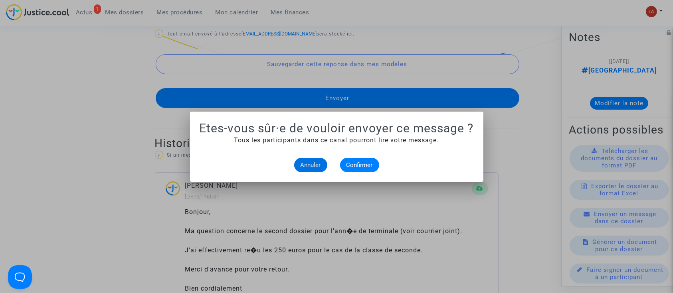
click at [353, 156] on alert-dialogs "Etes-vous sûr·e de vouloir envoyer ce message ? Tous les participants dans ce c…" at bounding box center [337, 146] width 274 height 51
click at [364, 164] on span "Confirmer" at bounding box center [359, 165] width 26 height 7
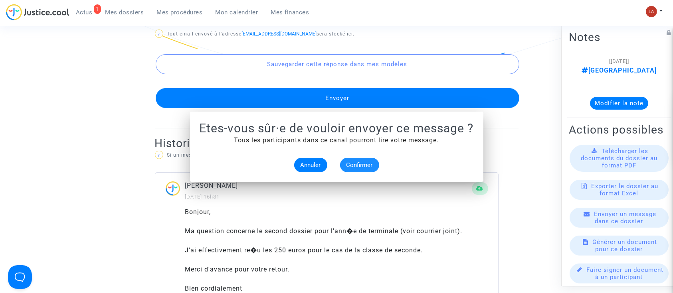
scroll to position [591, 0]
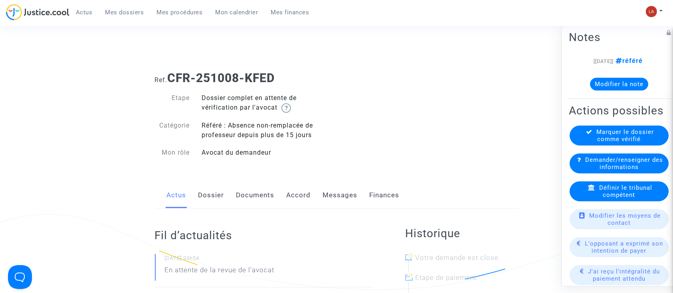
click at [326, 193] on link "Messages" at bounding box center [340, 195] width 35 height 26
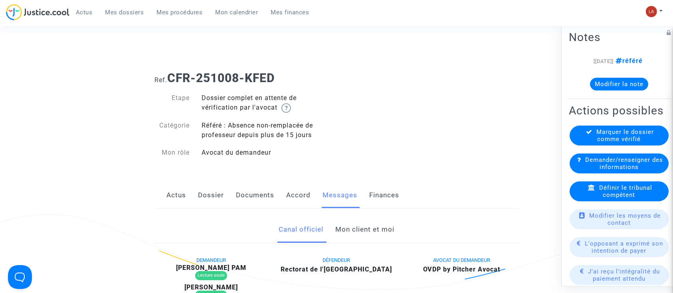
drag, startPoint x: 355, startPoint y: 223, endPoint x: 361, endPoint y: 222, distance: 5.6
click at [355, 224] on link "Mon client et moi" at bounding box center [364, 230] width 59 height 26
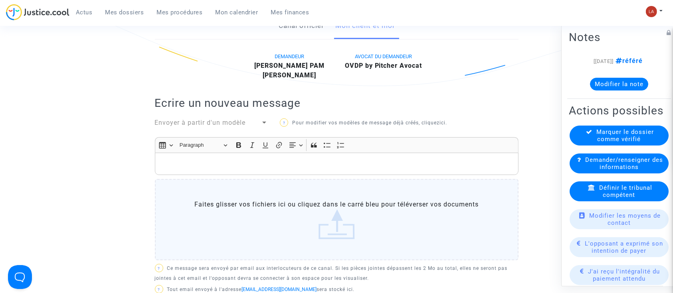
scroll to position [160, 0]
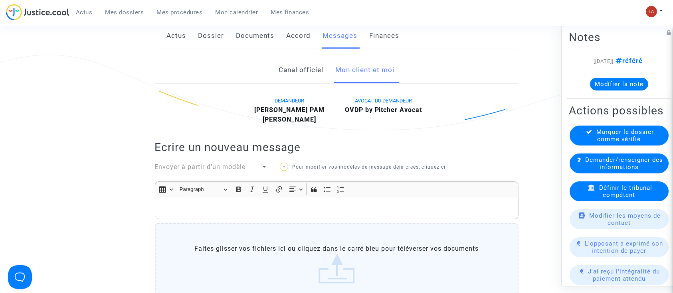
click at [358, 207] on p "Rich Text Editor, main" at bounding box center [336, 209] width 355 height 10
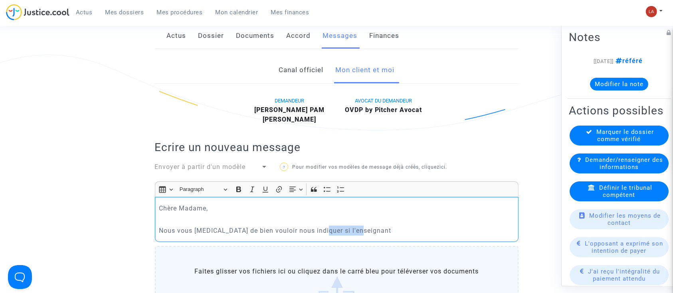
drag, startPoint x: 358, startPoint y: 227, endPoint x: 320, endPoint y: 226, distance: 38.7
click at [320, 226] on p "Nous vous [MEDICAL_DATA] de bien vouloir nous indiquer si l'enseignant" at bounding box center [336, 231] width 355 height 10
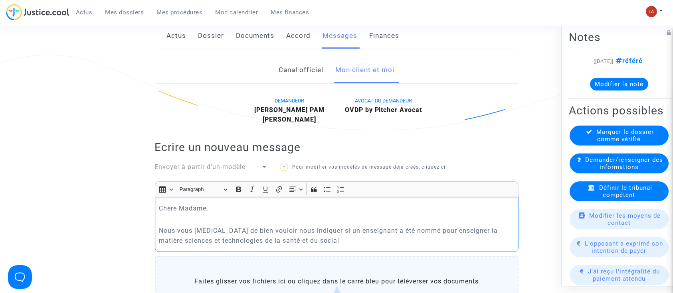
click at [158, 241] on div "Chère Madame, Nous vous prions de bien vouloir nous indiquer si un enseignant a…" at bounding box center [337, 224] width 364 height 55
click at [492, 231] on p "Nous vous prions de bien vouloir nous indiquer si un enseignant a été nommé pou…" at bounding box center [336, 236] width 355 height 20
click at [480, 241] on p "Nous vous prions de bien vouloir nous indiquer si un enseignant a été nommé pou…" at bounding box center [336, 236] width 355 height 20
click at [367, 228] on p "Nous vous prions de bien vouloir nous indiquer si un enseignant a été nommé pou…" at bounding box center [336, 236] width 355 height 20
click at [392, 241] on p "Nous vous prions de bien vouloir nous indiquer si un enseignant (absent) a été …" at bounding box center [336, 236] width 355 height 20
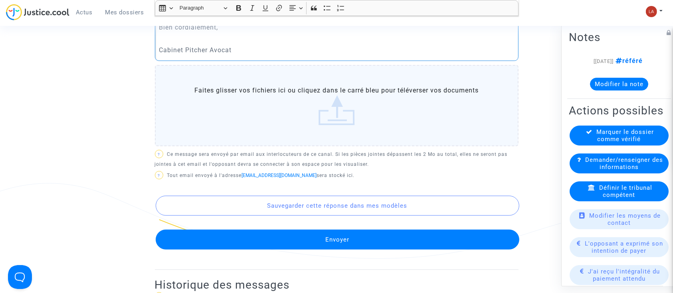
scroll to position [494, 0]
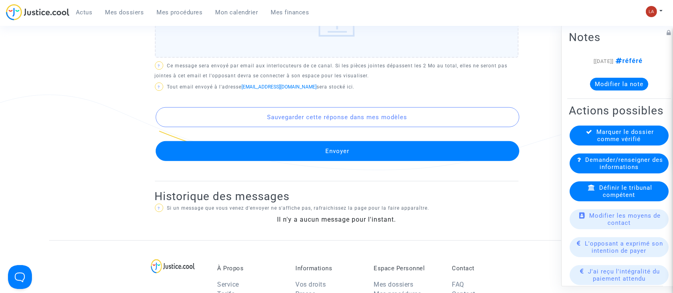
click at [430, 159] on button "Envoyer" at bounding box center [338, 151] width 364 height 20
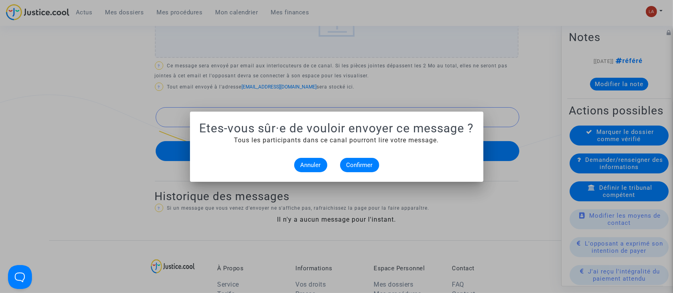
scroll to position [0, 0]
click at [354, 164] on span "Confirmer" at bounding box center [359, 165] width 26 height 7
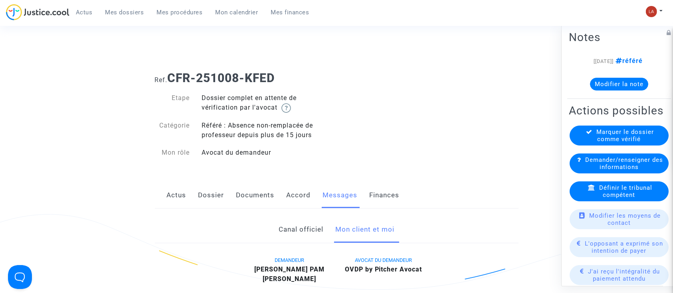
scroll to position [494, 0]
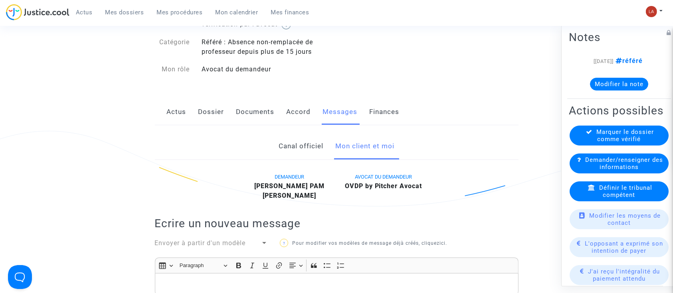
scroll to position [0, 0]
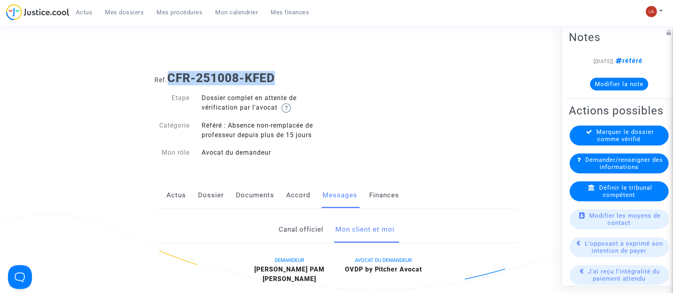
drag, startPoint x: 253, startPoint y: 71, endPoint x: 172, endPoint y: 67, distance: 81.1
click at [172, 67] on div "Ref. CFR-251008-KFED" at bounding box center [337, 75] width 376 height 20
copy b "CFR-251008-KFED"
click at [22, 63] on div "Connecté en tant que : OVDP by Pitcher Avocat" at bounding box center [334, 55] width 669 height 19
